Goal: Find specific page/section: Find specific page/section

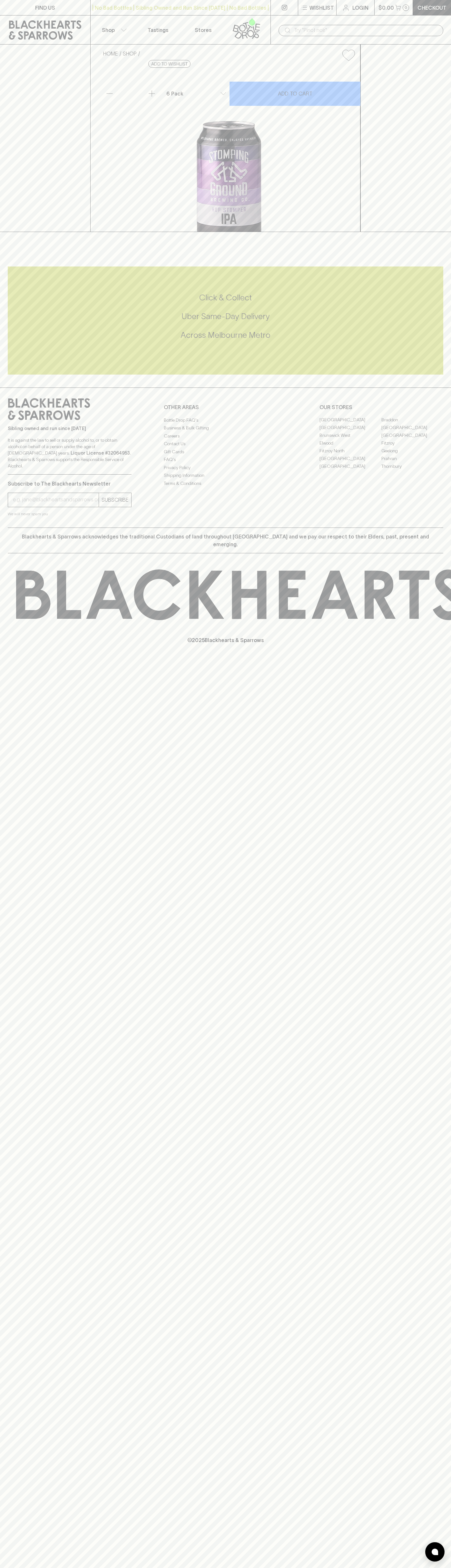
click at [55, 24] on icon at bounding box center [44, 30] width 80 height 19
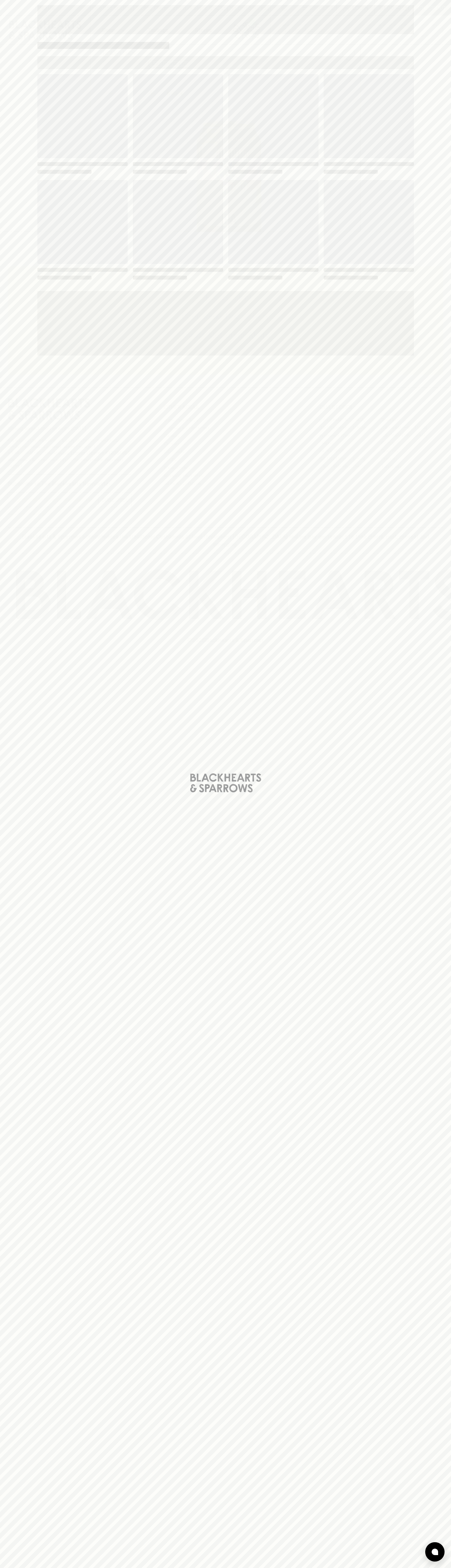
click at [438, 1183] on div "Loading" at bounding box center [225, 784] width 451 height 1568
click at [241, 1567] on html "FIND US | No Bad Bottles | Sibling Owned and Run Since [DATE] | No Bad Bottles …" at bounding box center [225, 784] width 451 height 1568
click at [3, 190] on div "Loading" at bounding box center [225, 784] width 451 height 1568
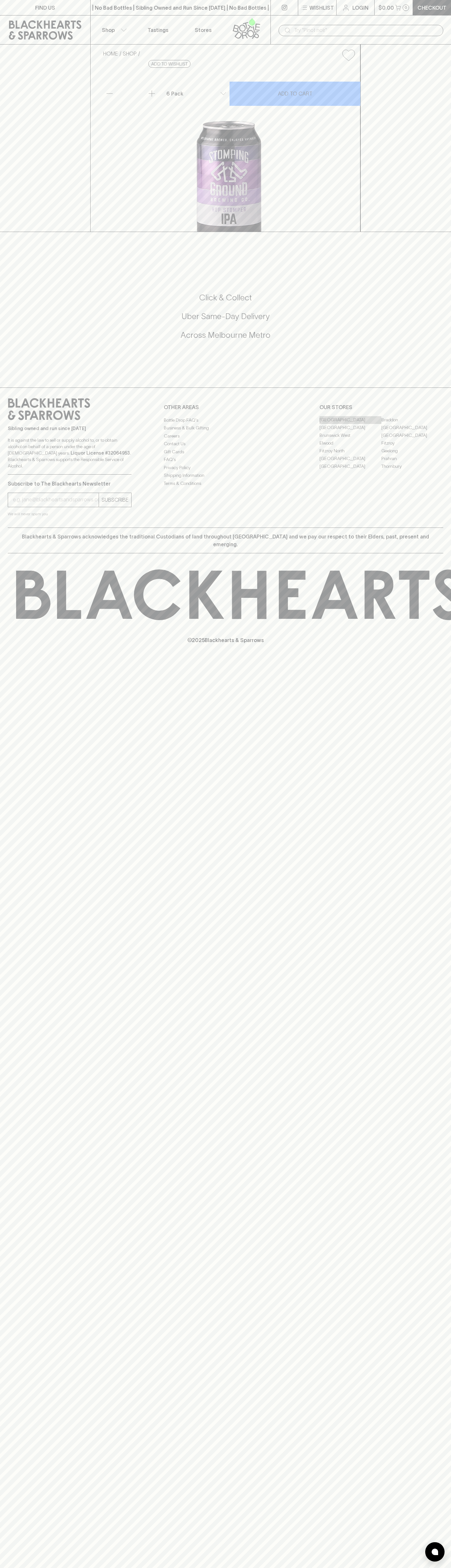
click at [351, 423] on link "[GEOGRAPHIC_DATA]" at bounding box center [351, 420] width 62 height 8
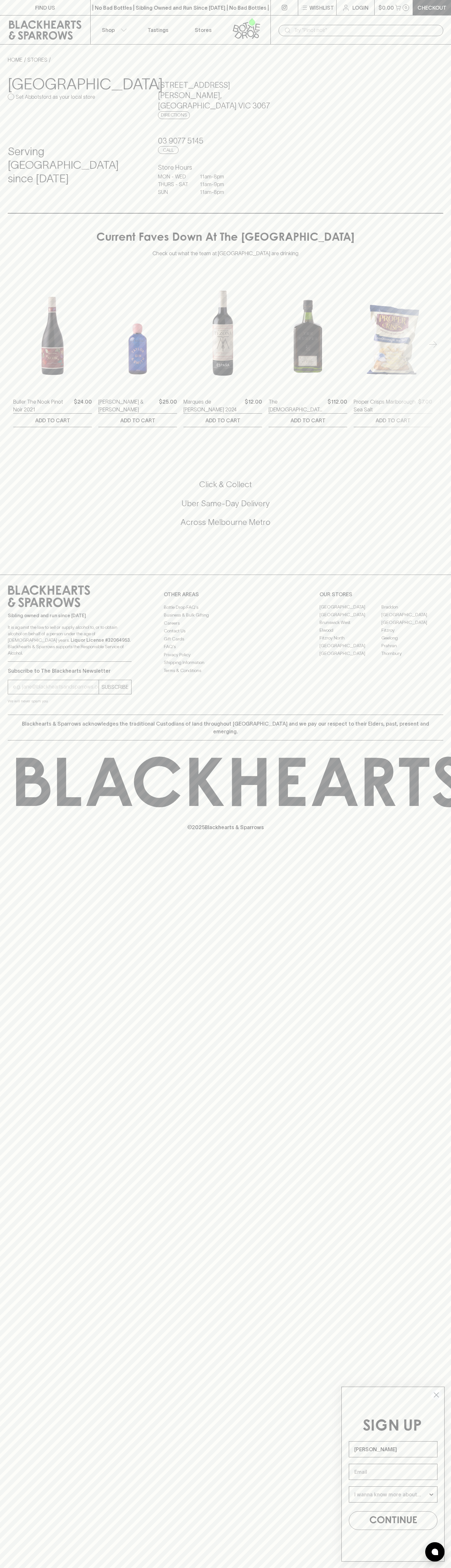
type input "[PERSON_NAME]"
